Goal: Task Accomplishment & Management: Manage account settings

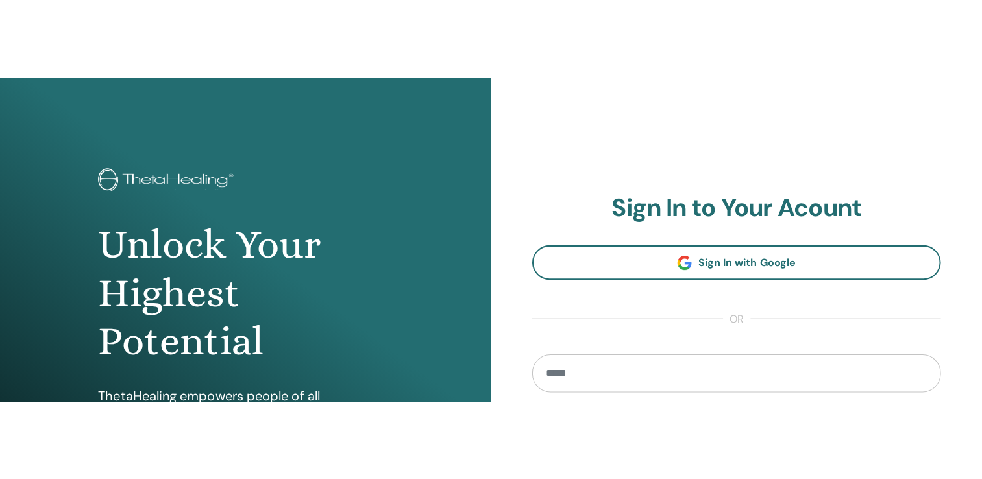
scroll to position [3, 0]
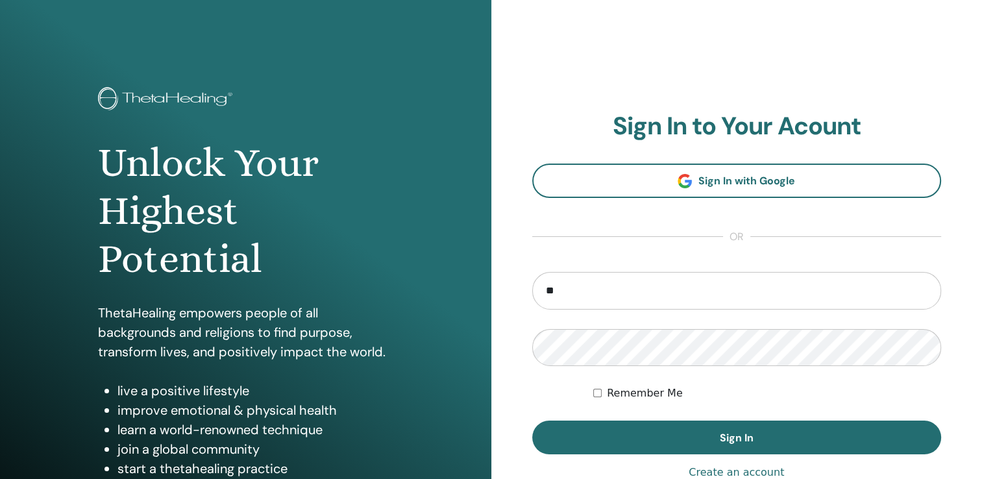
type input "**********"
click at [532, 321] on button "Sign In" at bounding box center [736, 437] width 409 height 34
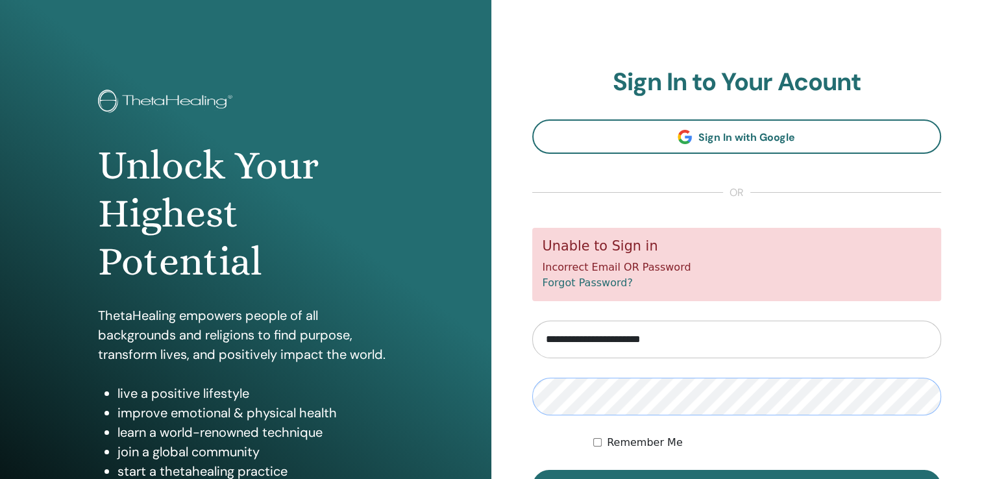
click at [532, 470] on button "Sign In" at bounding box center [736, 487] width 409 height 34
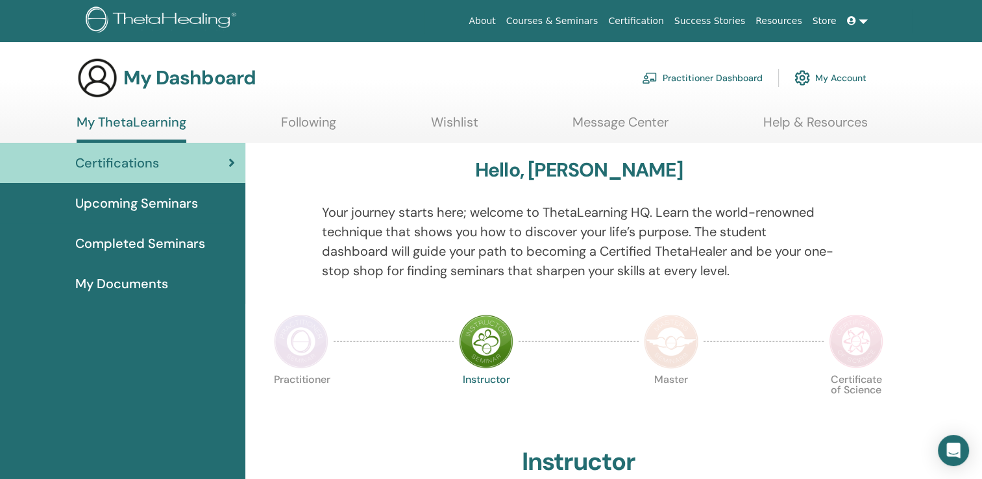
click at [210, 174] on link "Certifications" at bounding box center [122, 163] width 245 height 40
click at [231, 156] on icon at bounding box center [231, 162] width 6 height 13
click at [154, 287] on span "My Documents" at bounding box center [121, 283] width 93 height 19
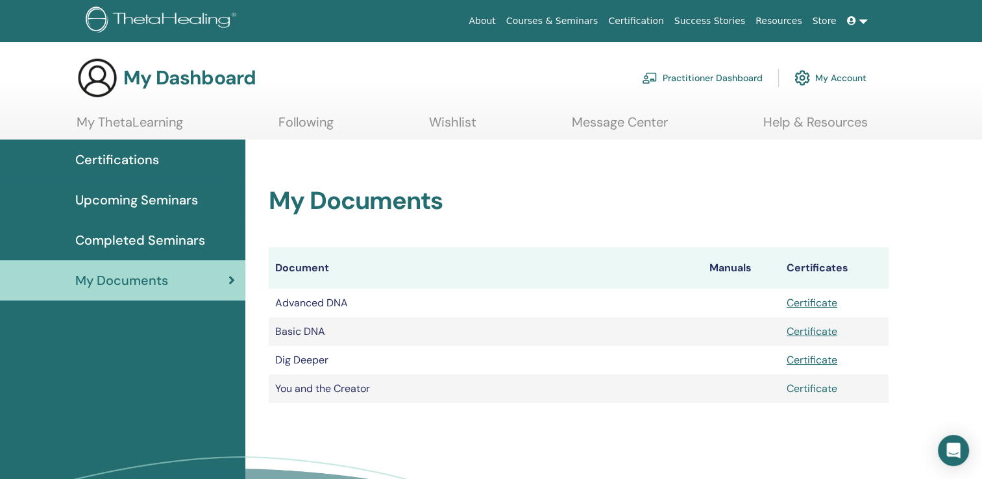
click at [818, 391] on link "Certificate" at bounding box center [811, 389] width 51 height 14
click at [296, 360] on td "Dig Deeper" at bounding box center [485, 360] width 433 height 29
click at [802, 360] on link "Certificate" at bounding box center [811, 360] width 51 height 14
click at [137, 160] on span "Certifications" at bounding box center [117, 159] width 84 height 19
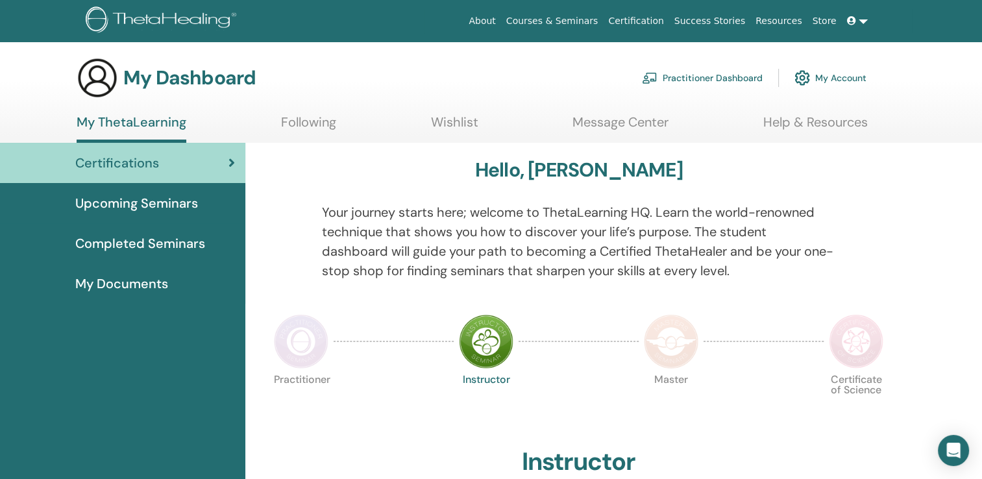
click at [164, 209] on span "Upcoming Seminars" at bounding box center [136, 202] width 123 height 19
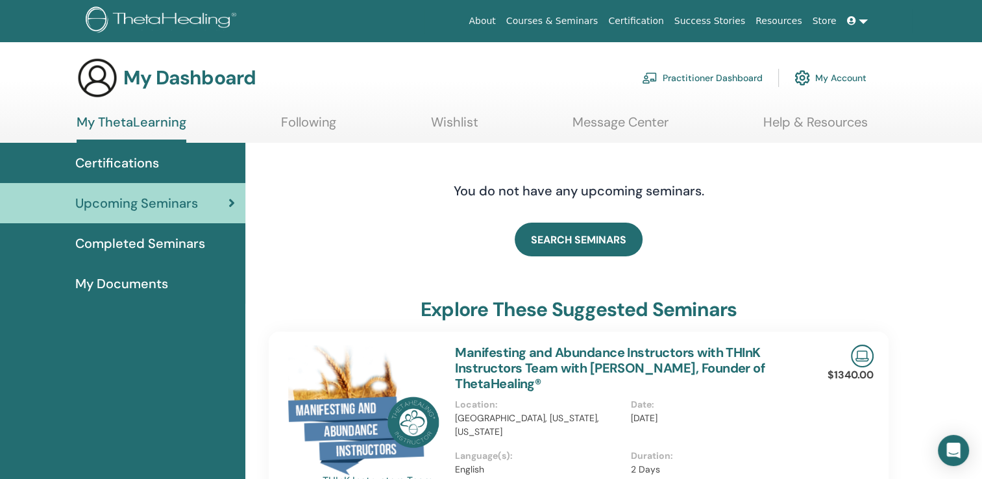
click at [820, 75] on link "My Account" at bounding box center [830, 78] width 72 height 29
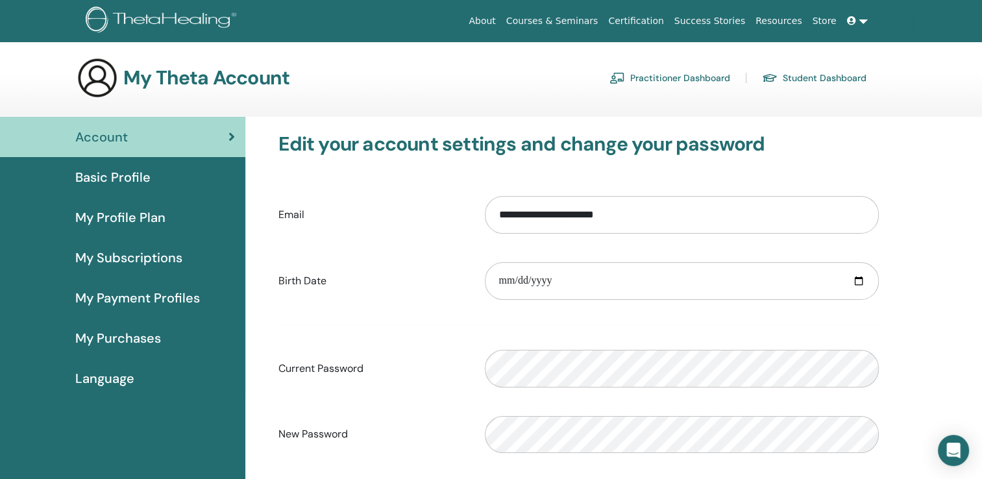
click at [859, 19] on link at bounding box center [857, 21] width 31 height 24
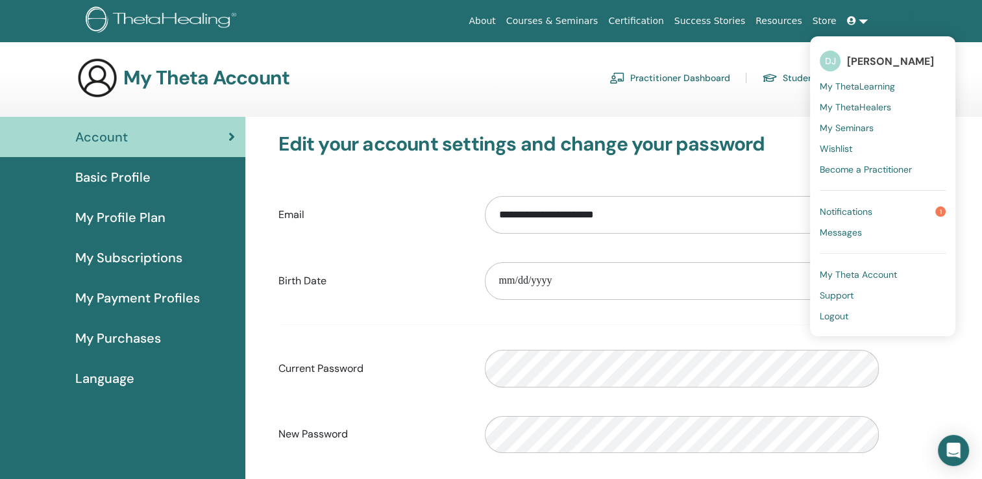
click at [855, 211] on span "Notifications" at bounding box center [845, 212] width 53 height 12
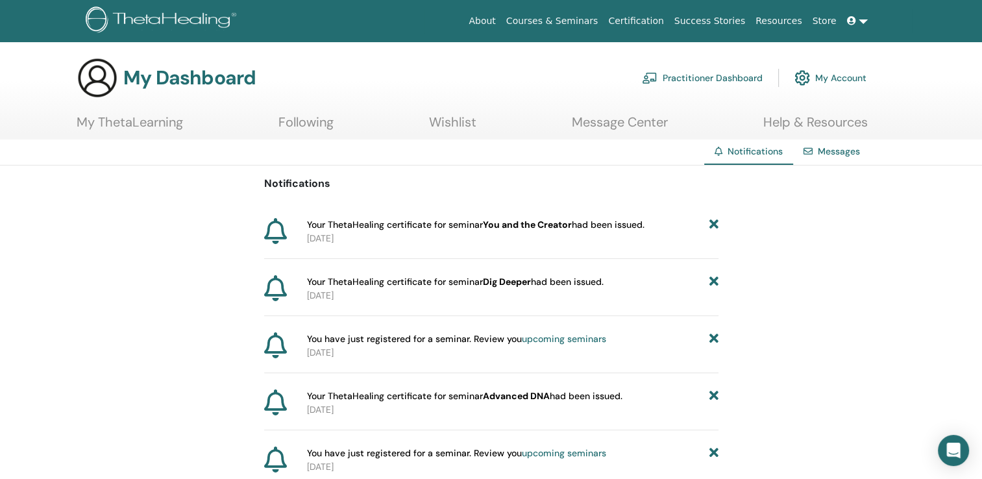
click at [857, 19] on span at bounding box center [853, 21] width 12 height 10
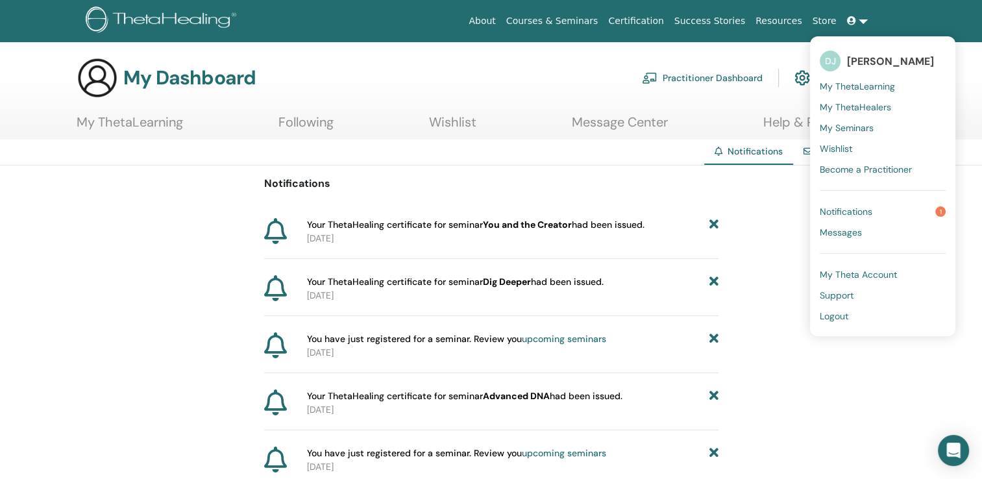
click at [828, 314] on span "Logout" at bounding box center [833, 316] width 29 height 12
